Goal: Check status: Check status

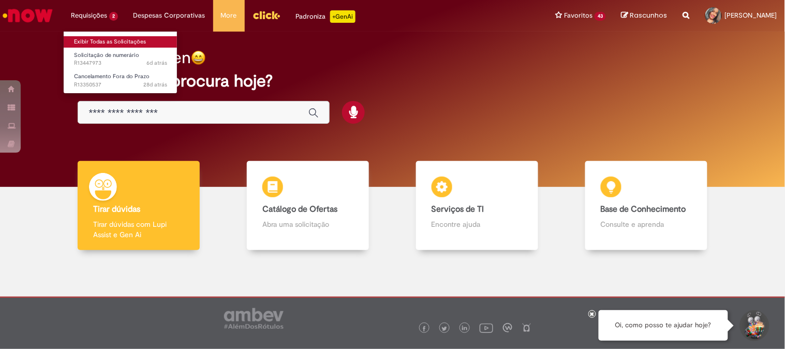
click at [87, 40] on link "Exibir Todas as Solicitações" at bounding box center [121, 41] width 114 height 11
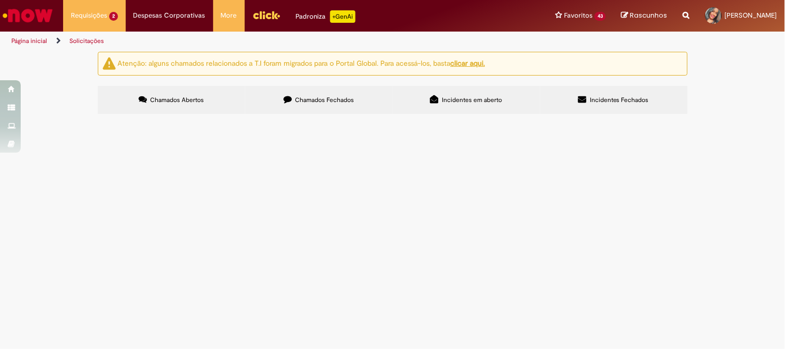
click at [0, 0] on span "Boa tarde! Gentileza ajudar com o cancelamento da NF 236777 referente a devoluç…" at bounding box center [0, 0] width 0 height 0
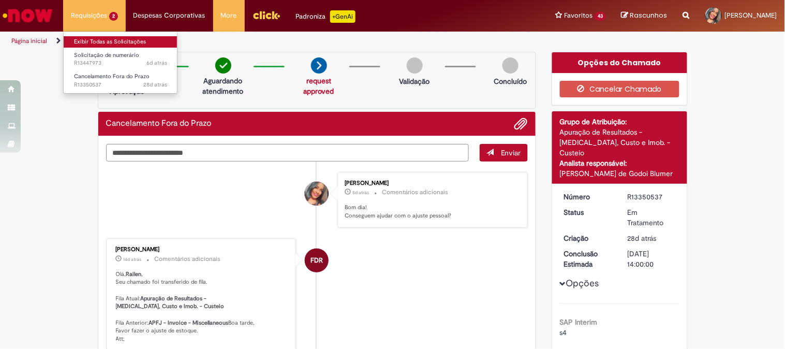
click at [94, 37] on link "Exibir Todas as Solicitações" at bounding box center [121, 41] width 114 height 11
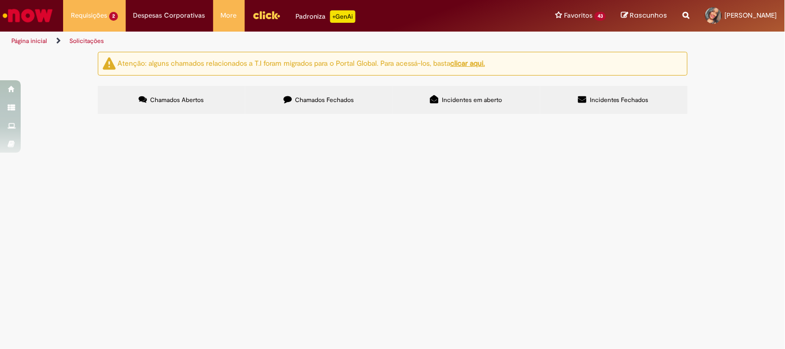
click at [0, 0] on span "Pagamento APRENDIZ CIEEMG - Agosto/2025" at bounding box center [0, 0] width 0 height 0
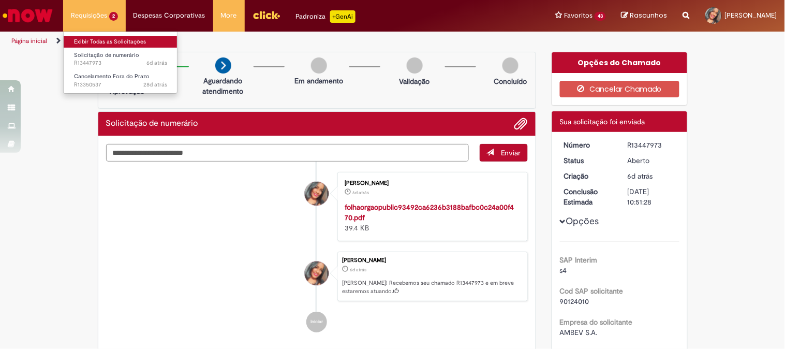
click at [94, 37] on link "Exibir Todas as Solicitações" at bounding box center [121, 41] width 114 height 11
